Goal: Task Accomplishment & Management: Use online tool/utility

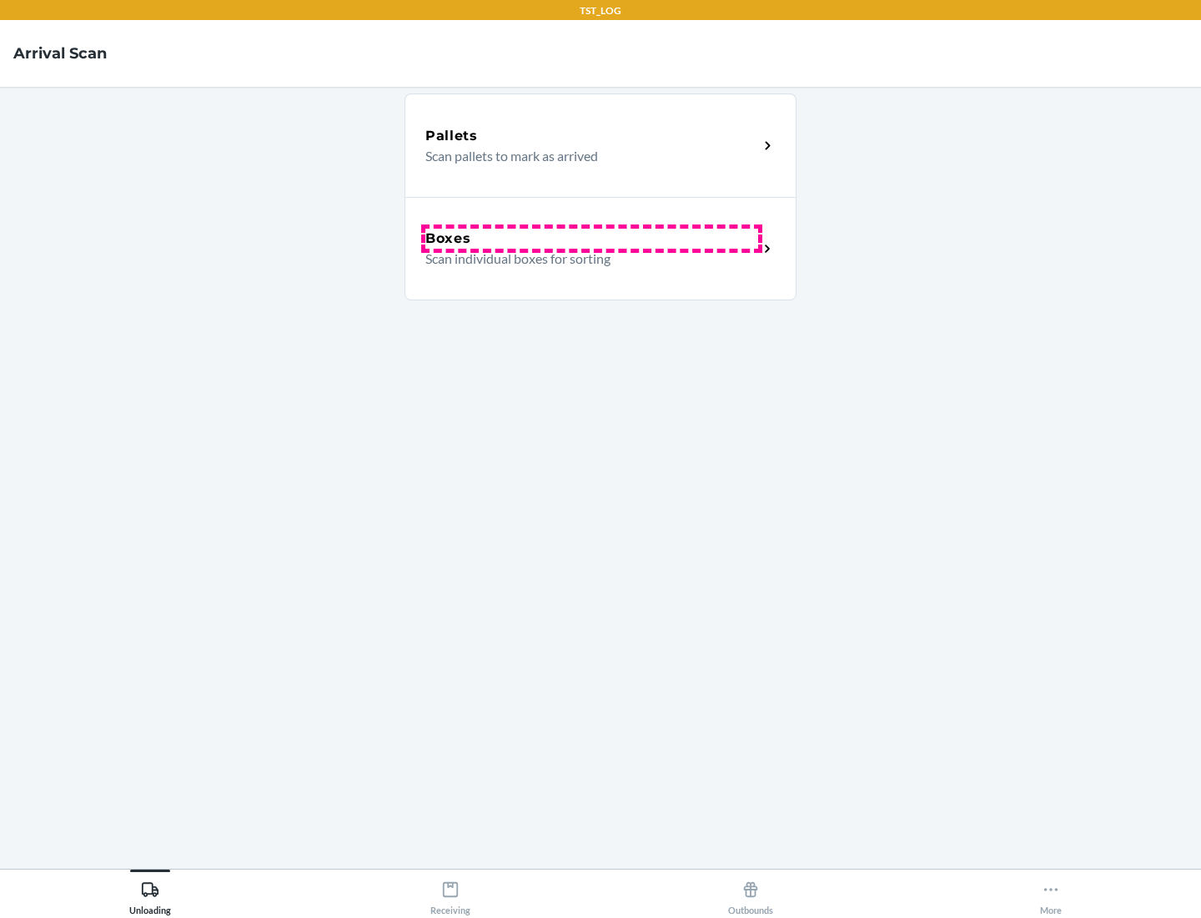
click at [591, 239] on div "Boxes" at bounding box center [591, 239] width 333 height 20
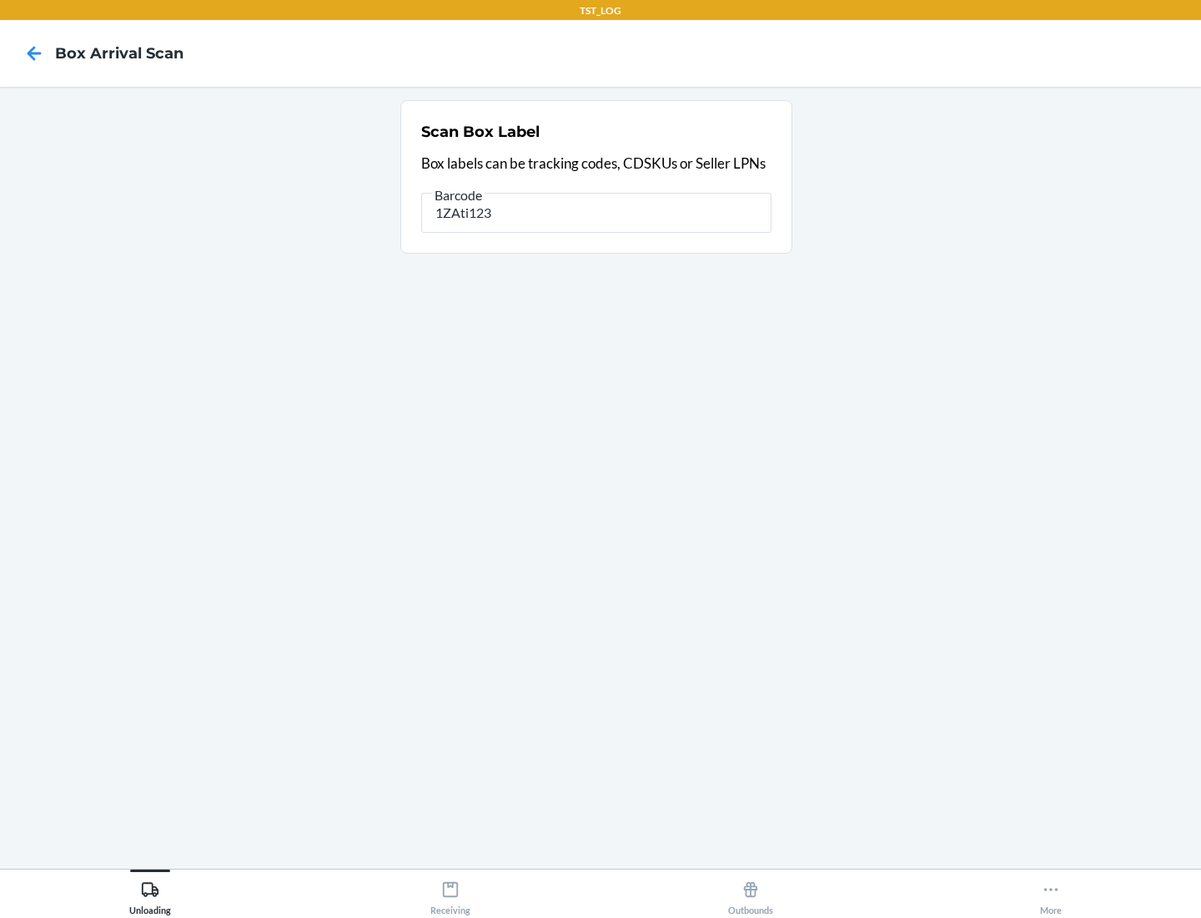
type input "1ZAti123"
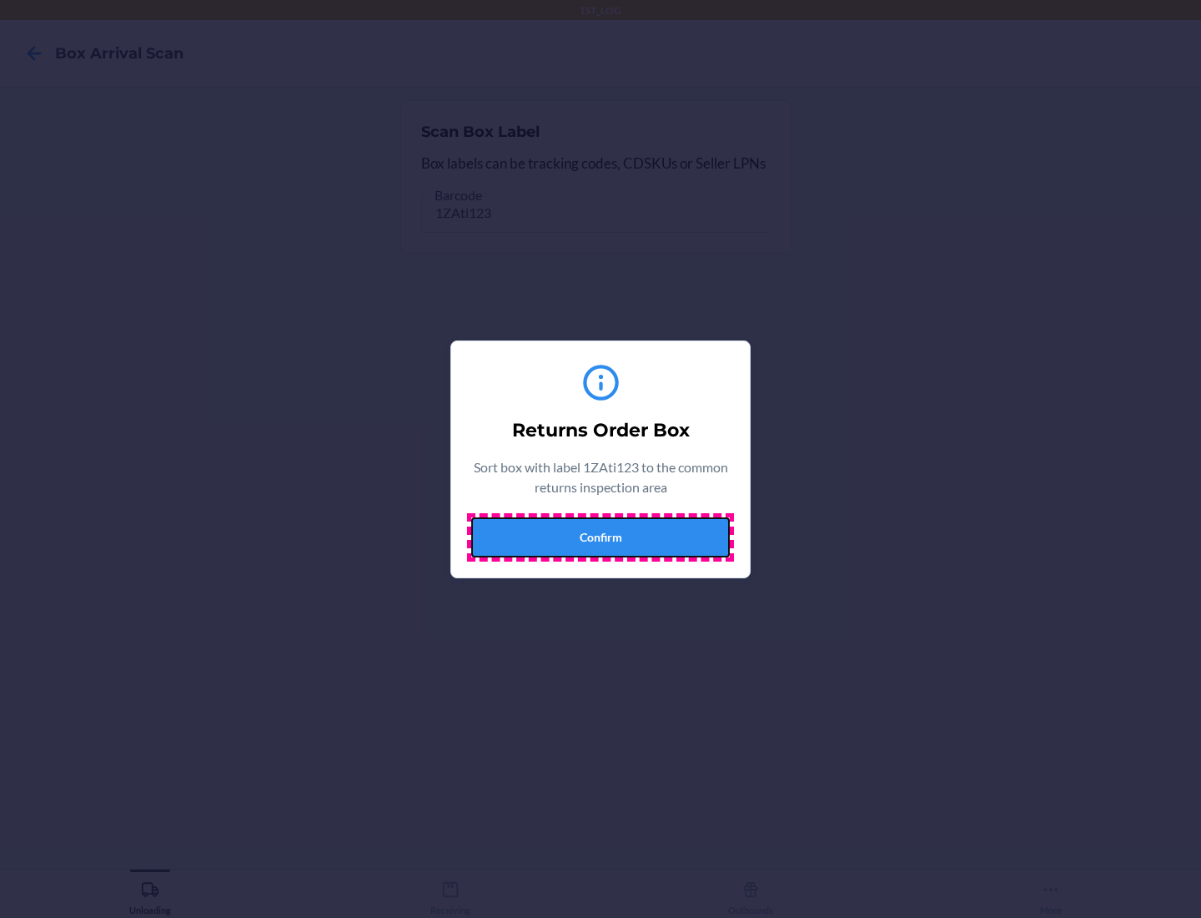
click at [601, 536] on button "Confirm" at bounding box center [600, 537] width 259 height 40
